Goal: Obtain resource: Obtain resource

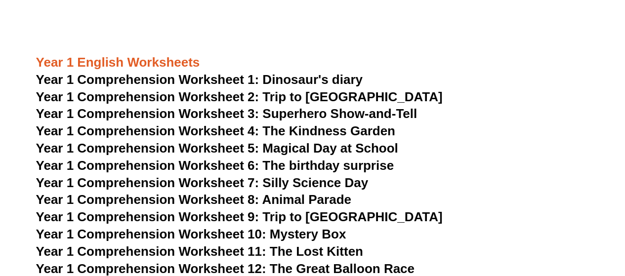
scroll to position [1382, 0]
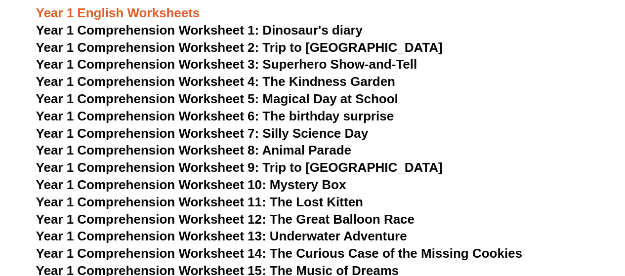
click at [145, 94] on span "Year 1 Comprehension Worksheet 5: Magical Day at School" at bounding box center [217, 98] width 362 height 15
click at [141, 151] on span "Year 1 Comprehension Worksheet 8: Animal Parade" at bounding box center [193, 150] width 315 height 15
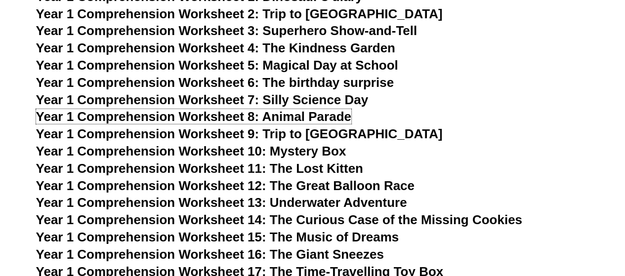
scroll to position [1432, 0]
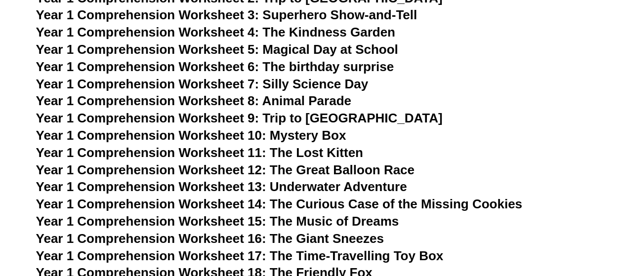
click at [148, 184] on span "Year 1 Comprehension Worksheet 13: Underwater Adventure" at bounding box center [221, 186] width 371 height 15
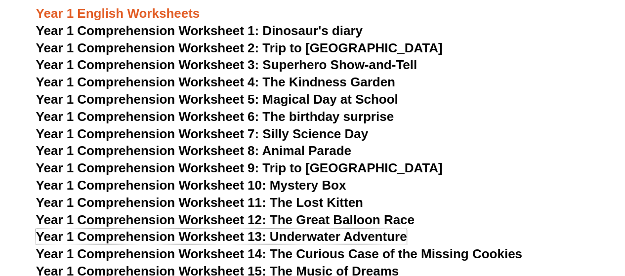
scroll to position [1382, 0]
